Goal: Task Accomplishment & Management: Manage account settings

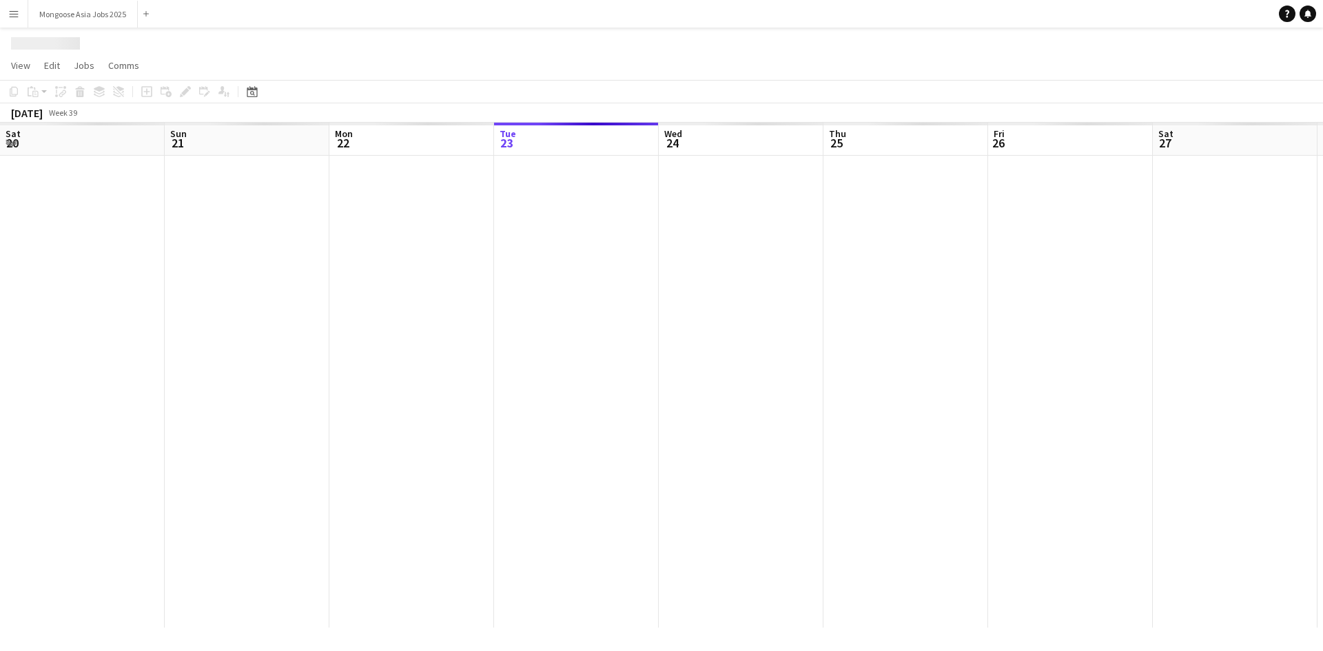
scroll to position [0, 329]
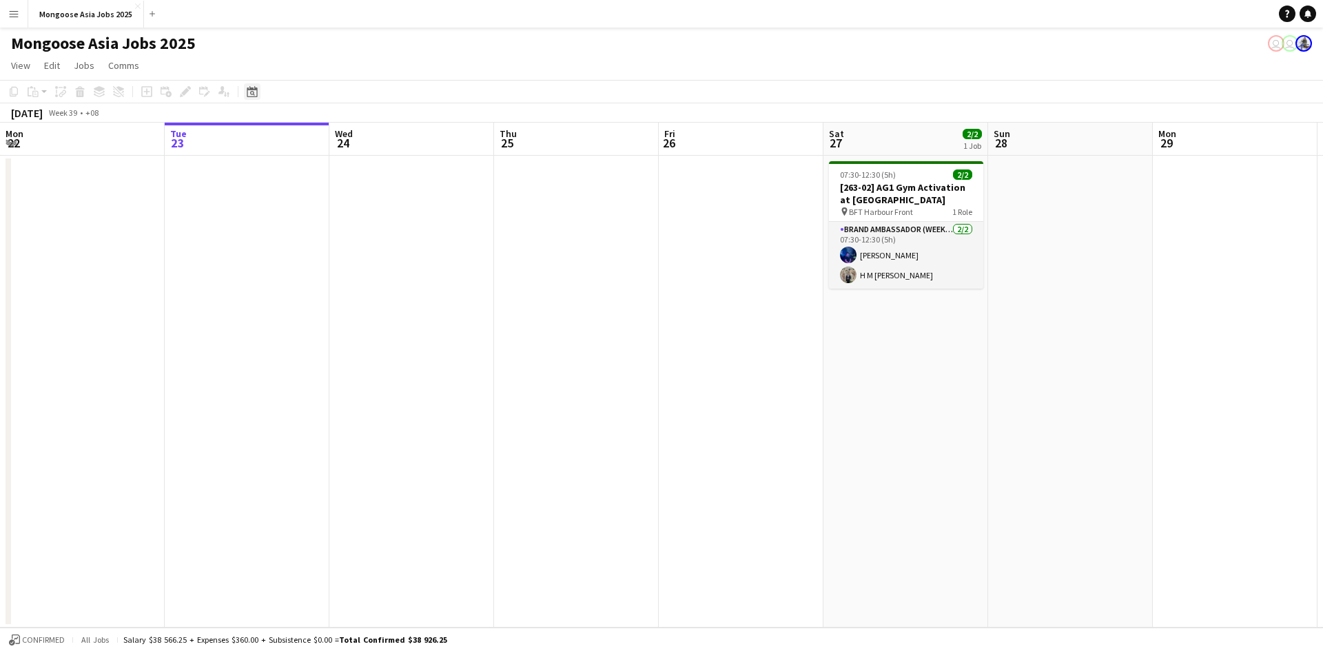
click at [252, 91] on icon "Date picker" at bounding box center [252, 91] width 11 height 11
click at [374, 133] on span "Next month" at bounding box center [364, 139] width 28 height 28
click at [329, 226] on span "10" at bounding box center [327, 228] width 17 height 17
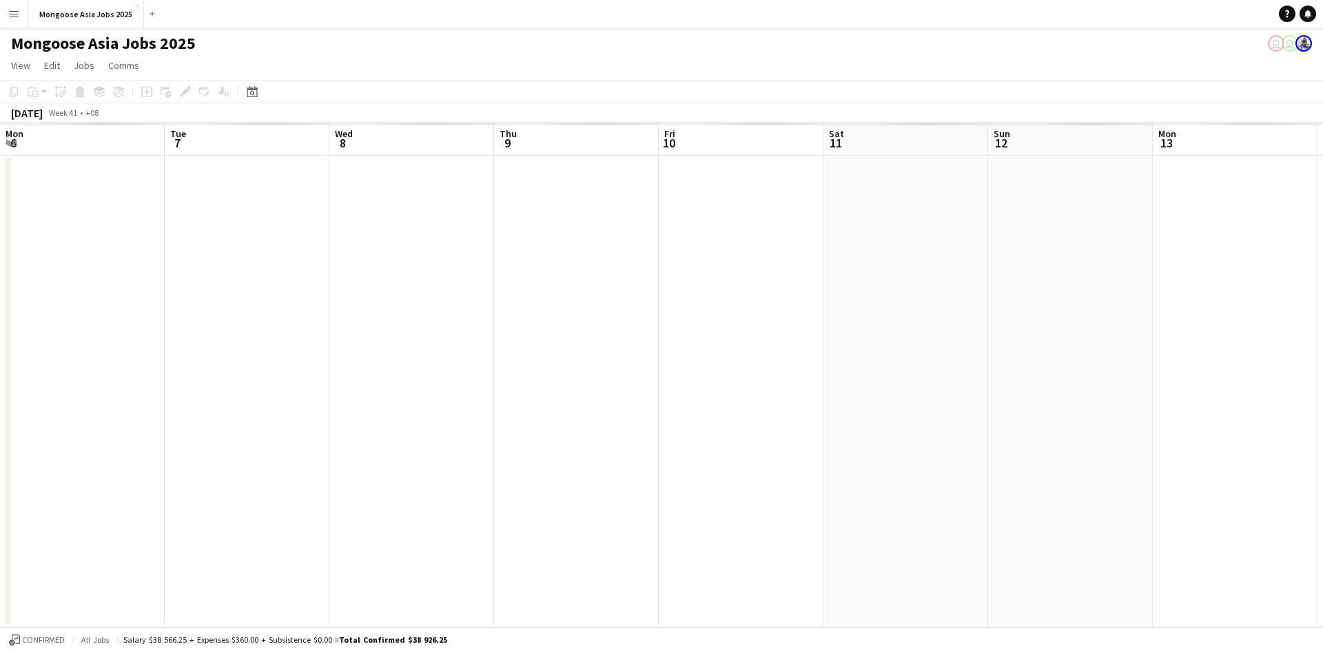
scroll to position [0, 474]
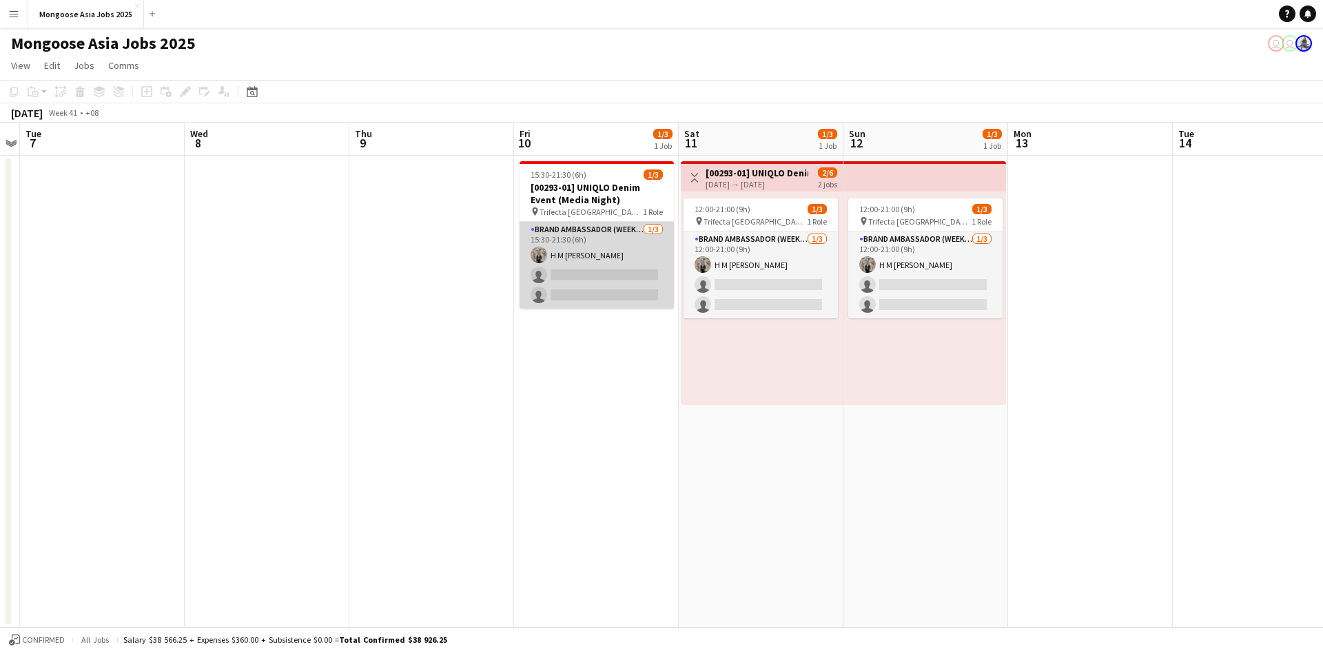
click at [593, 234] on app-card-role "Brand Ambassador (weekday) [DATE] 15:30-21:30 (6h) [PERSON_NAME] [PERSON_NAME] …" at bounding box center [597, 265] width 154 height 87
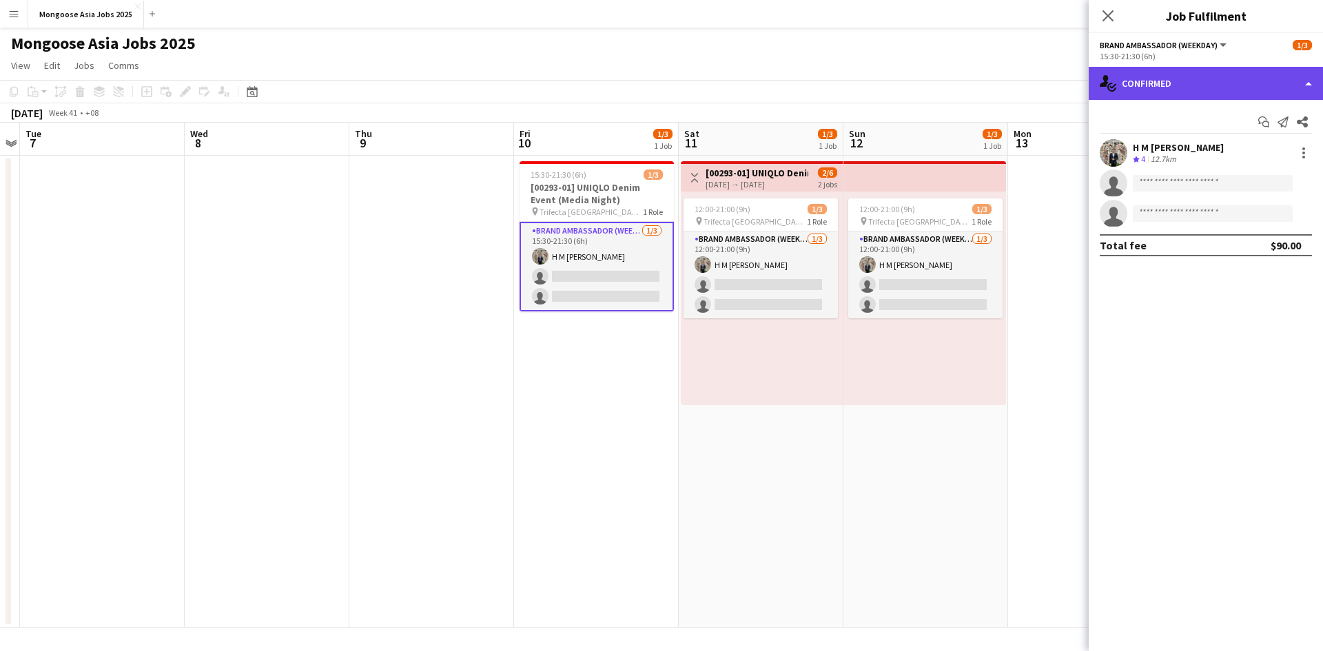
click at [1284, 82] on div "single-neutral-actions-check-2 Confirmed" at bounding box center [1206, 83] width 234 height 33
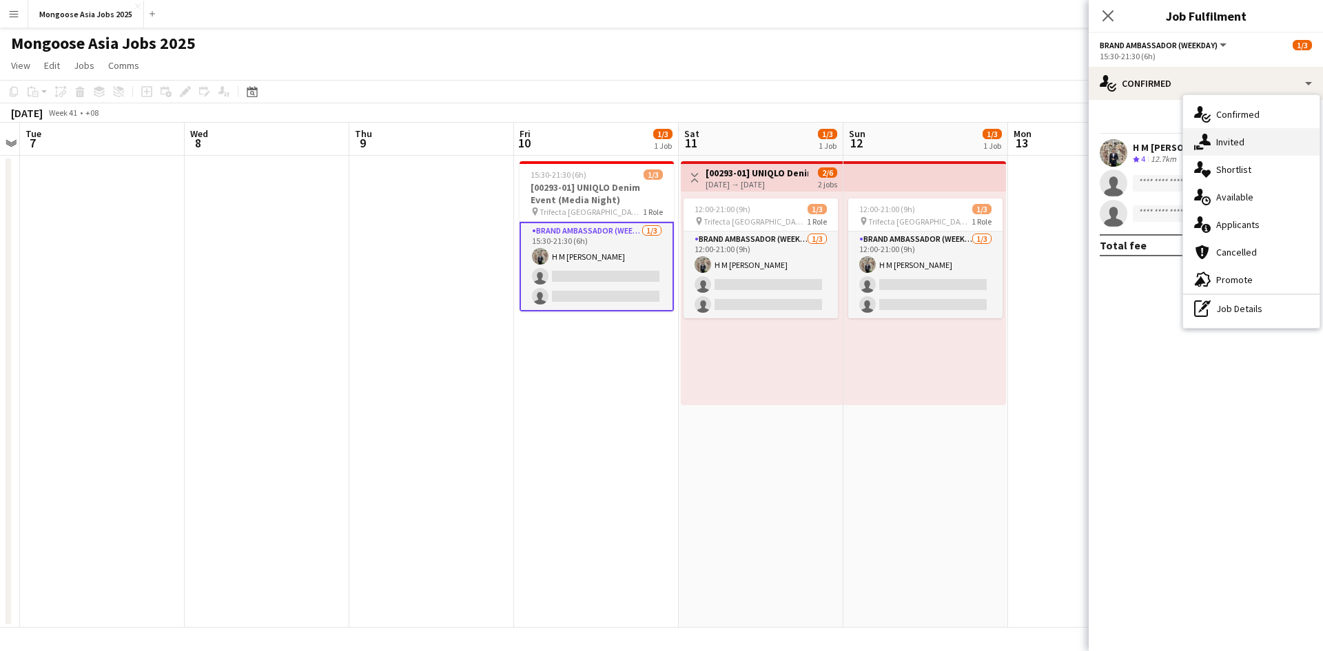
click at [1275, 143] on div "single-neutral-actions-share-1 Invited" at bounding box center [1252, 142] width 136 height 28
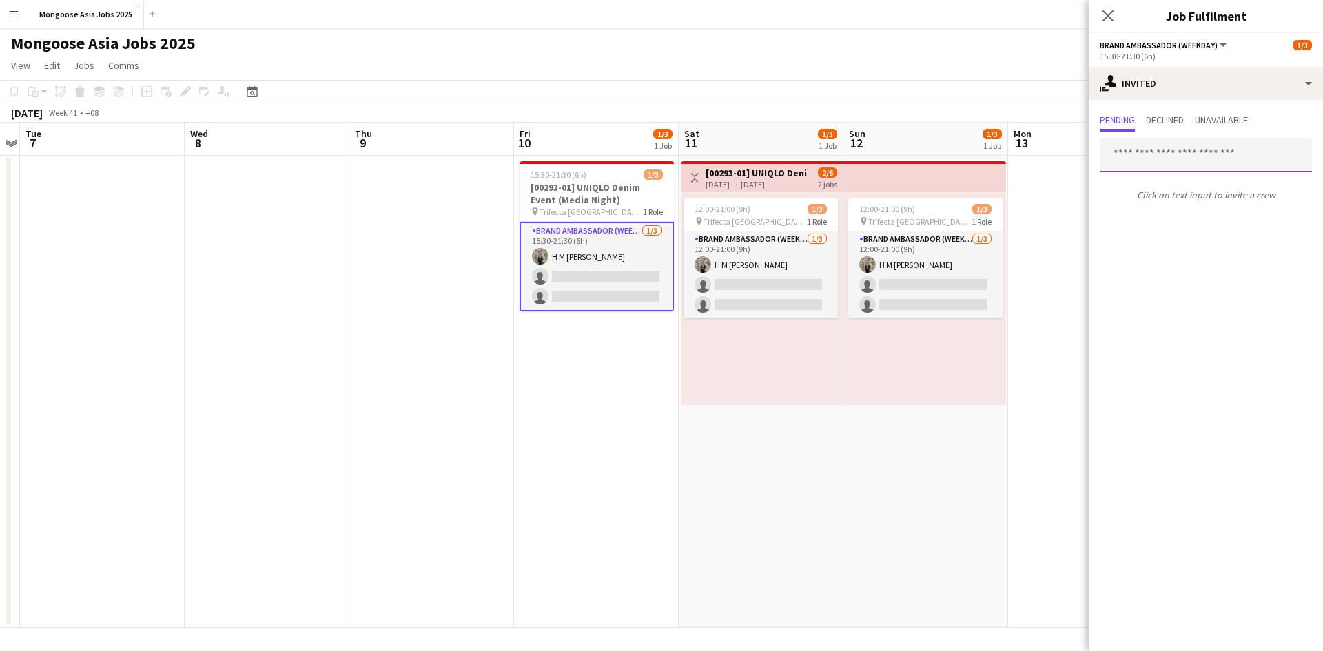
click at [1172, 159] on input "text" at bounding box center [1206, 155] width 212 height 34
click at [1121, 154] on input "*****" at bounding box center [1206, 155] width 212 height 34
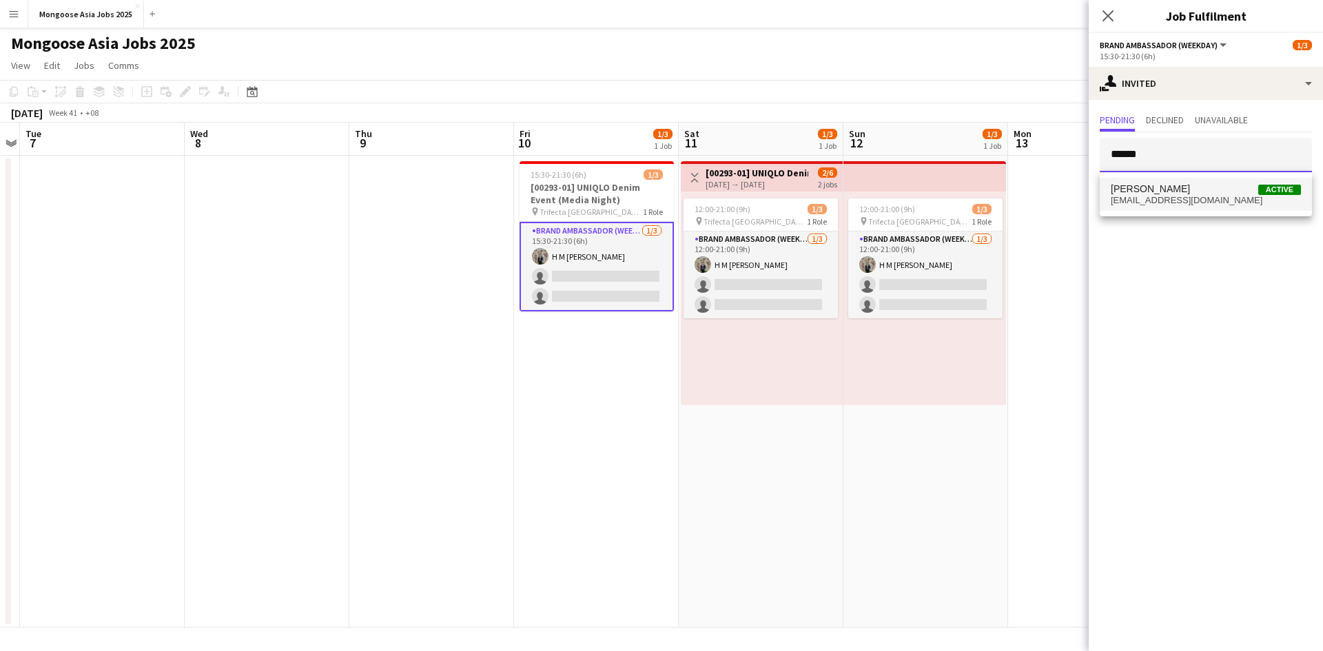
type input "******"
click at [1141, 199] on span "[EMAIL_ADDRESS][DOMAIN_NAME]" at bounding box center [1206, 200] width 190 height 11
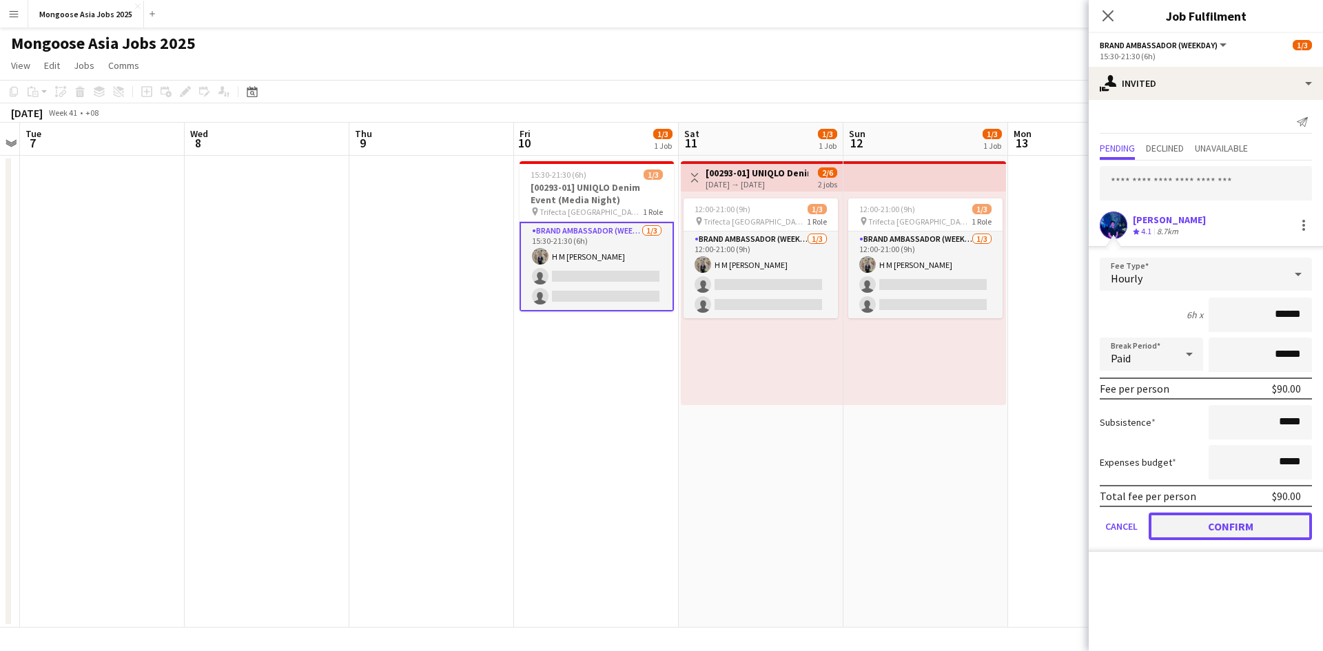
click at [1193, 530] on button "Confirm" at bounding box center [1230, 527] width 163 height 28
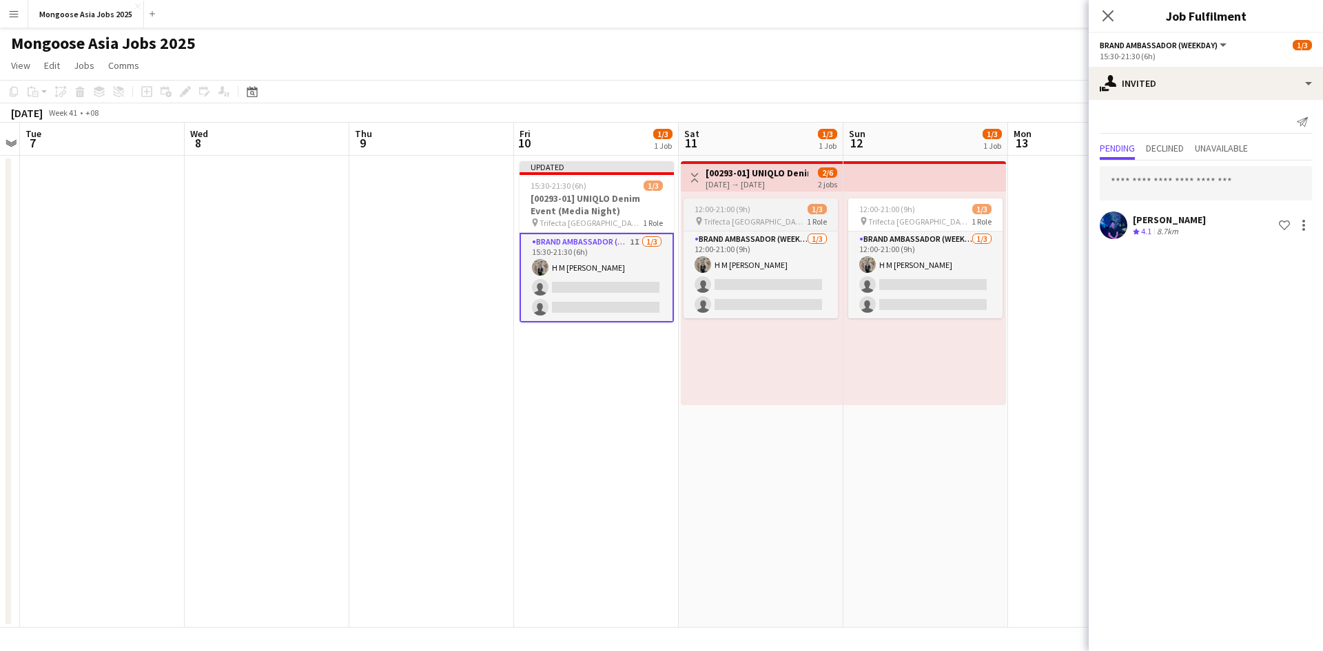
click at [755, 216] on span "Trifecta [GEOGRAPHIC_DATA]" at bounding box center [755, 221] width 103 height 10
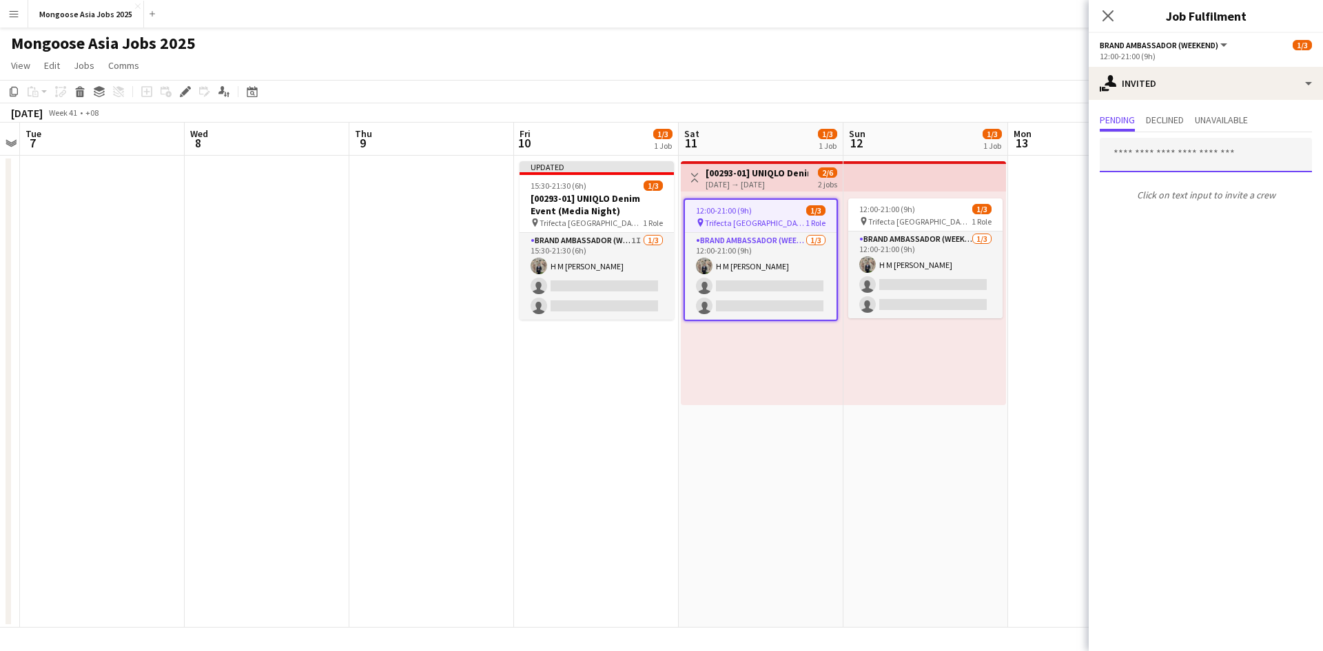
click at [1159, 155] on input "text" at bounding box center [1206, 155] width 212 height 34
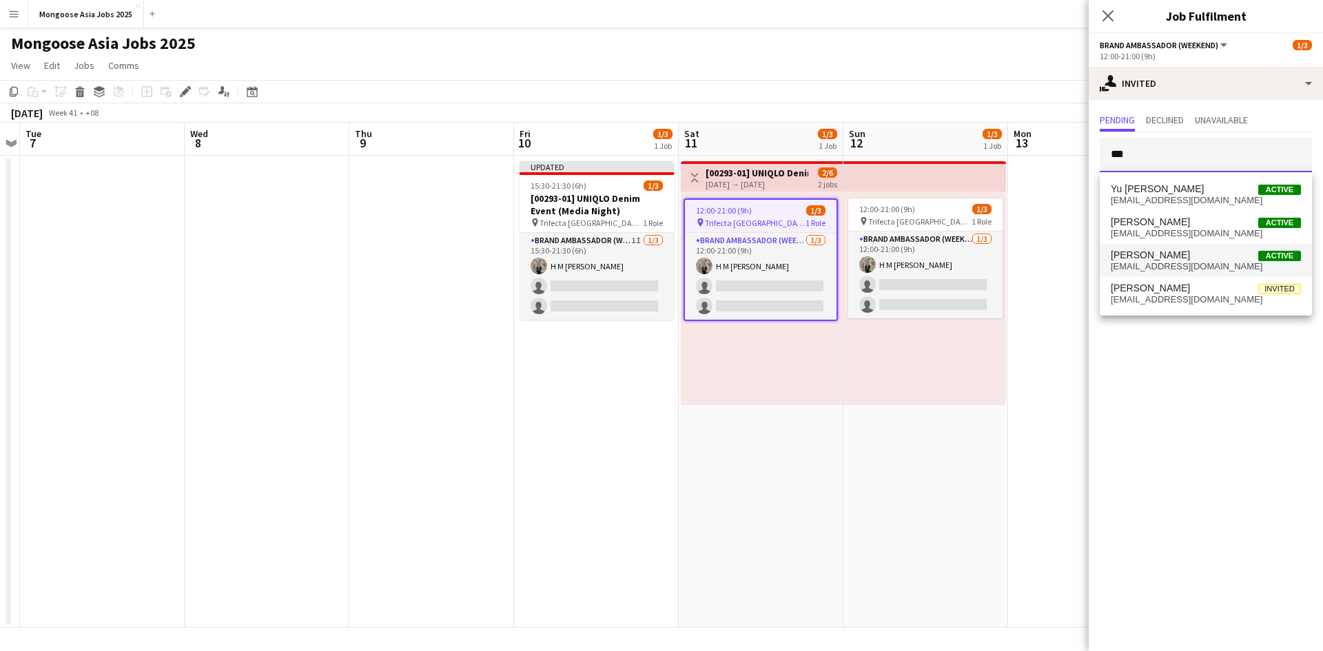
type input "**"
click at [1159, 259] on span "[PERSON_NAME]" at bounding box center [1150, 256] width 79 height 12
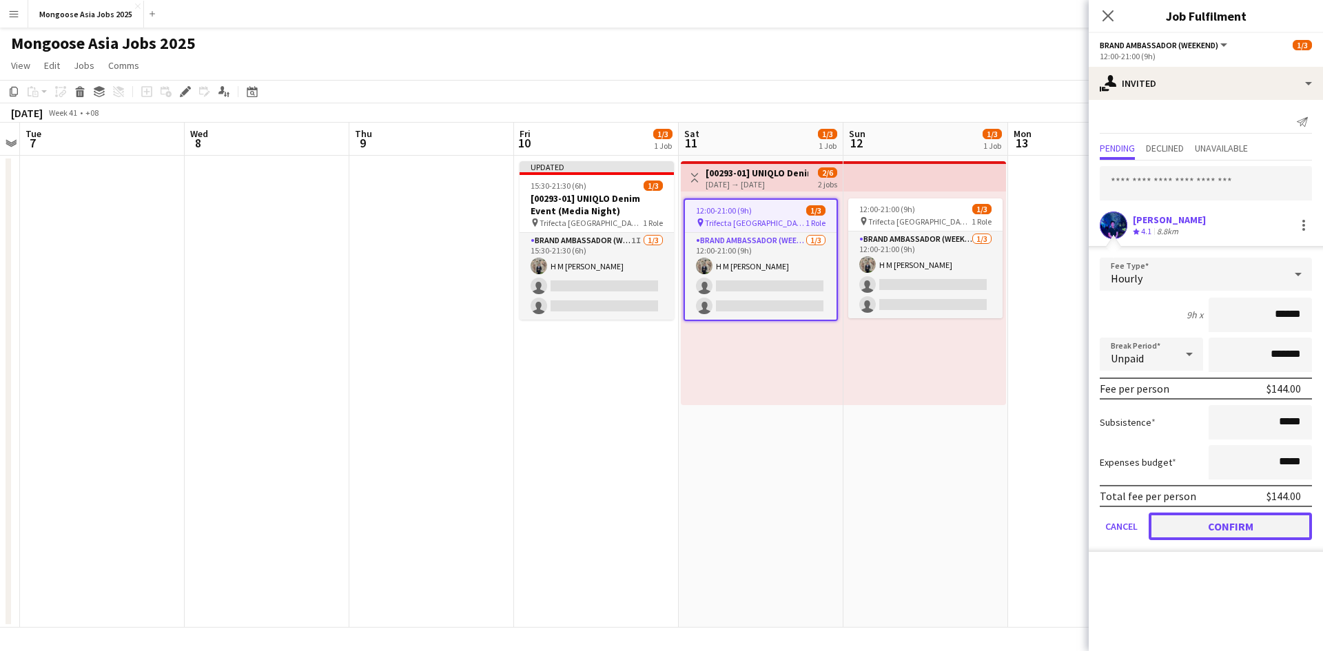
click at [1207, 537] on button "Confirm" at bounding box center [1230, 527] width 163 height 28
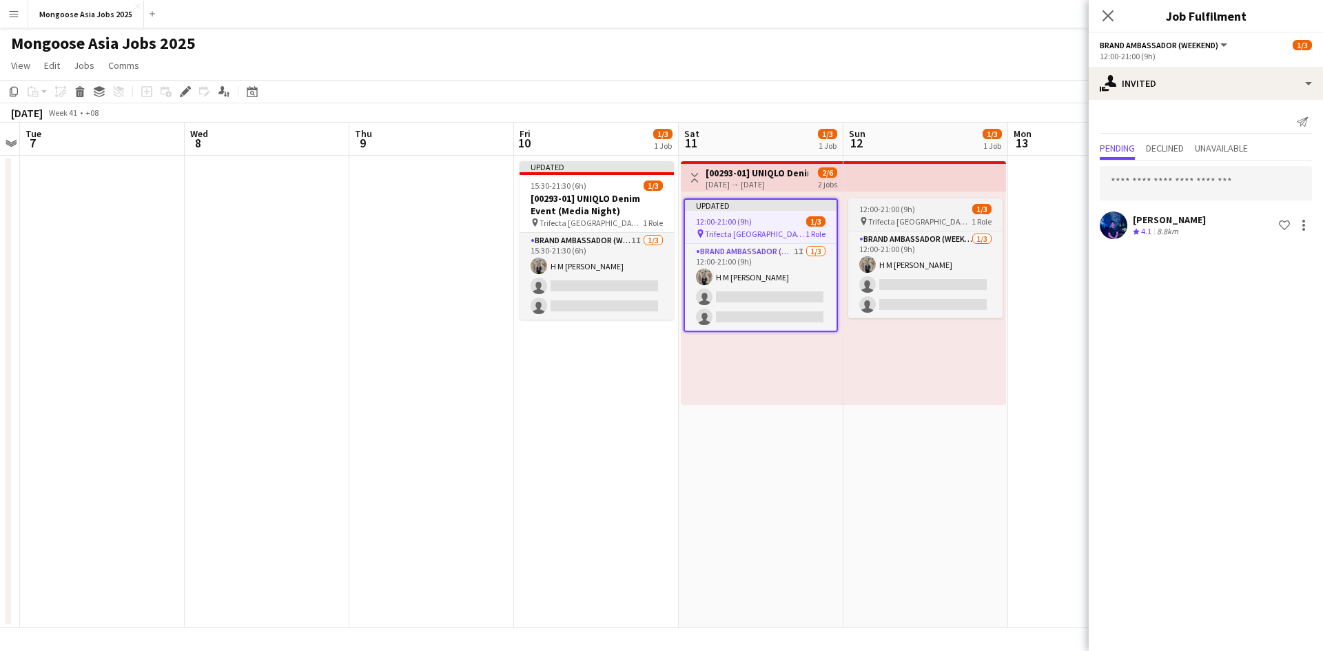
drag, startPoint x: 910, startPoint y: 212, endPoint x: 920, endPoint y: 212, distance: 10.4
click at [911, 212] on span "12:00-21:00 (9h)" at bounding box center [888, 209] width 56 height 10
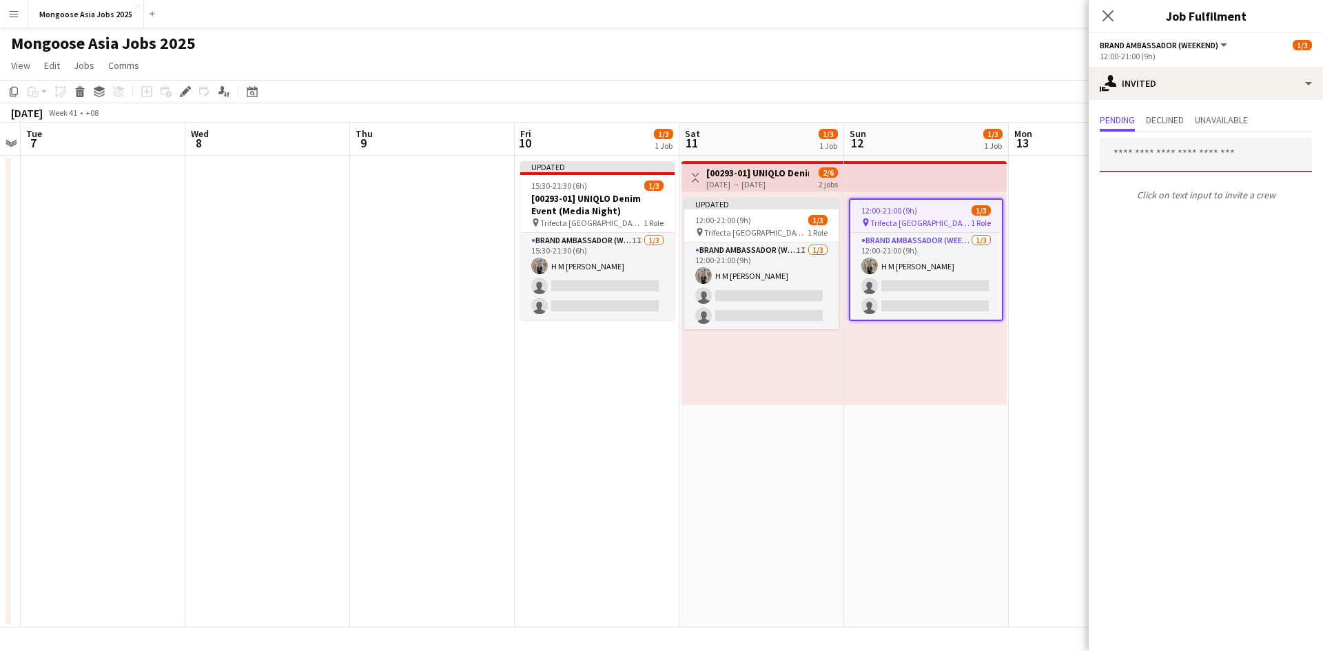
click at [1163, 158] on input "text" at bounding box center [1206, 155] width 212 height 34
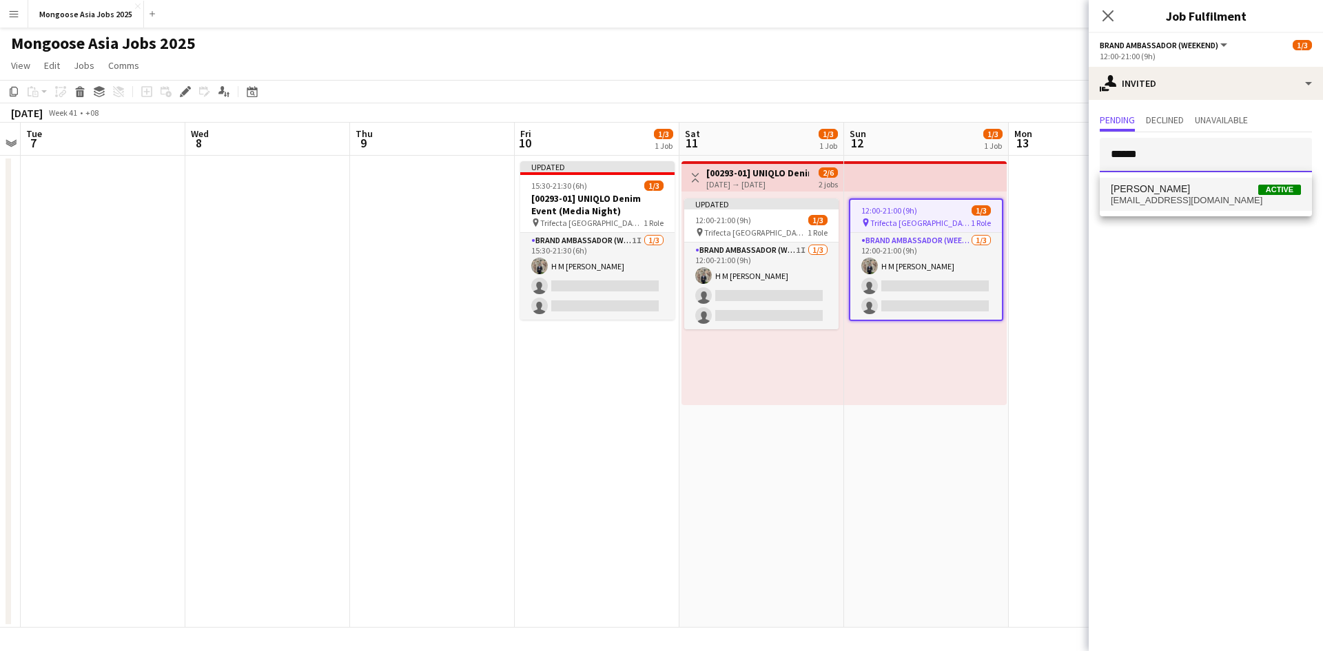
type input "******"
click at [1160, 199] on span "[EMAIL_ADDRESS][DOMAIN_NAME]" at bounding box center [1206, 200] width 190 height 11
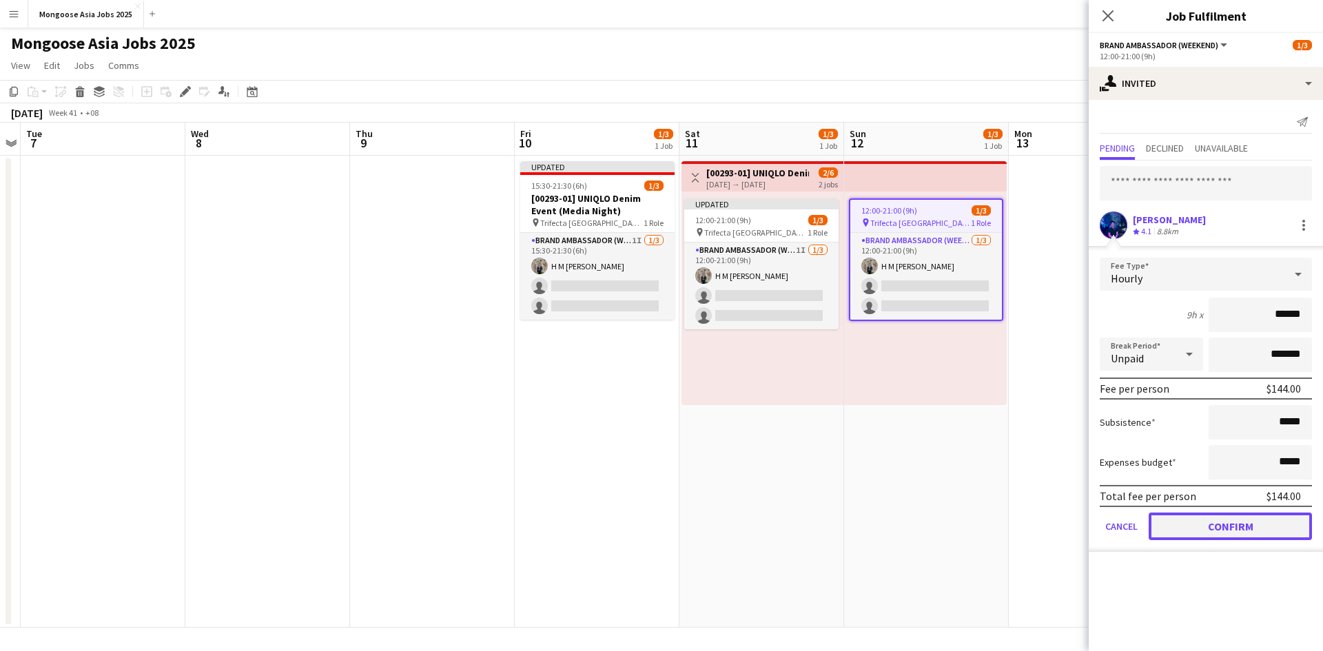
drag, startPoint x: 1221, startPoint y: 527, endPoint x: 1157, endPoint y: 518, distance: 64.7
click at [1220, 529] on button "Confirm" at bounding box center [1230, 527] width 163 height 28
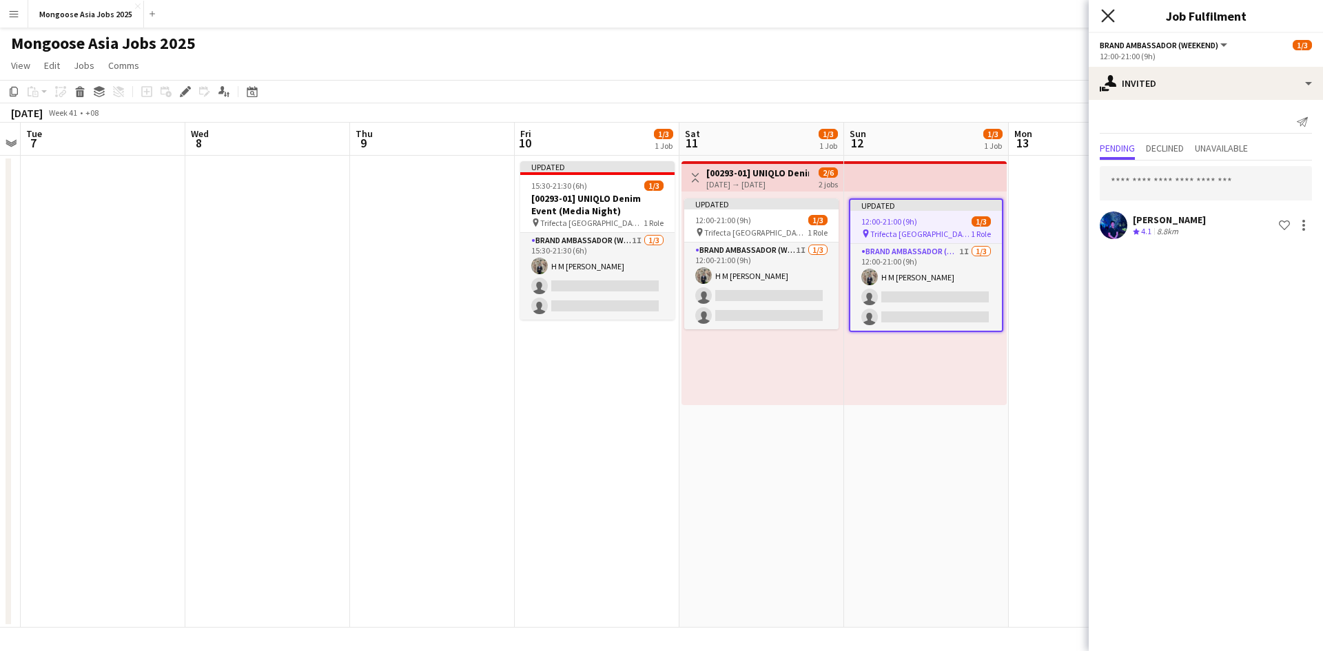
click at [1108, 16] on icon at bounding box center [1108, 15] width 13 height 13
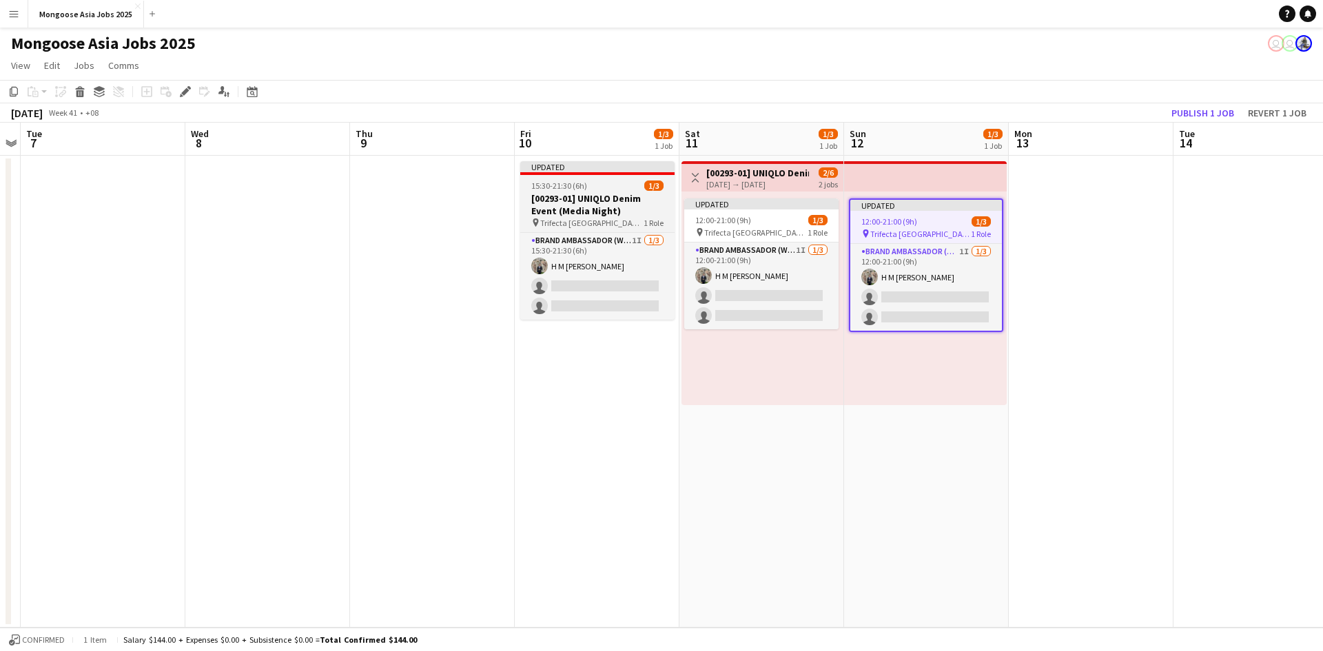
click at [578, 192] on h3 "[00293-01] UNIQLO Denim Event (Media Night)" at bounding box center [597, 204] width 154 height 25
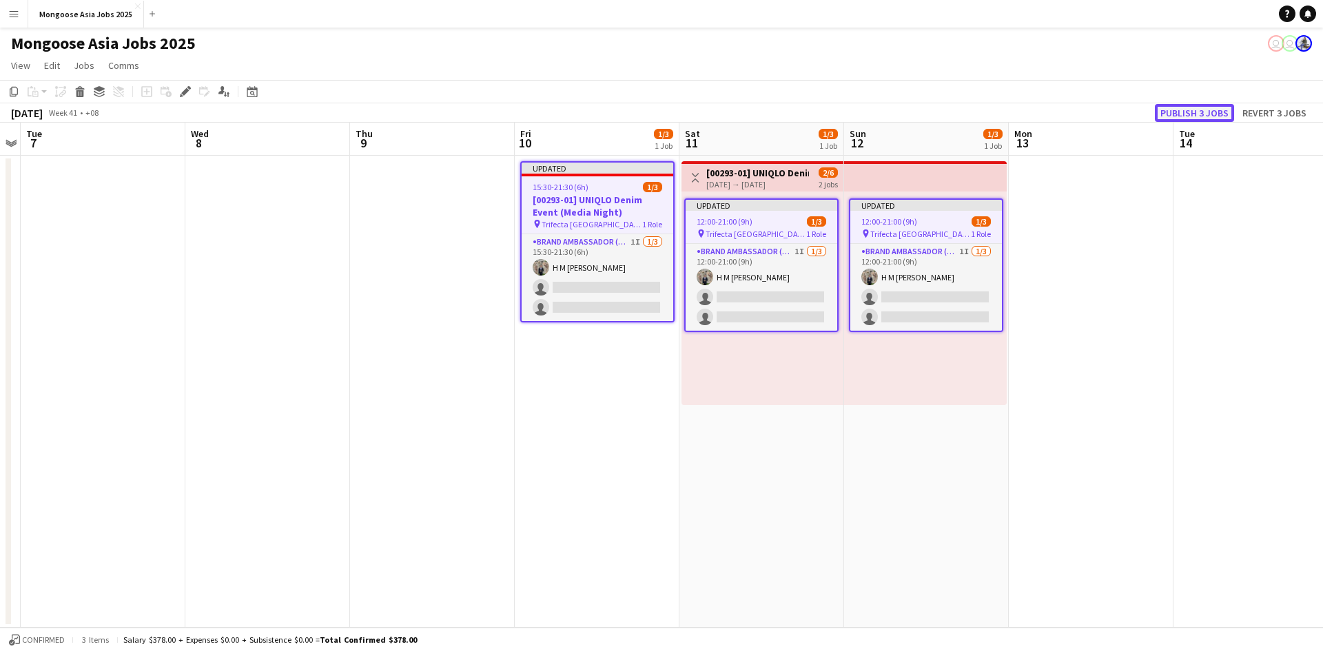
click at [1174, 113] on button "Publish 3 jobs" at bounding box center [1194, 113] width 79 height 18
